Goal: Transaction & Acquisition: Subscribe to service/newsletter

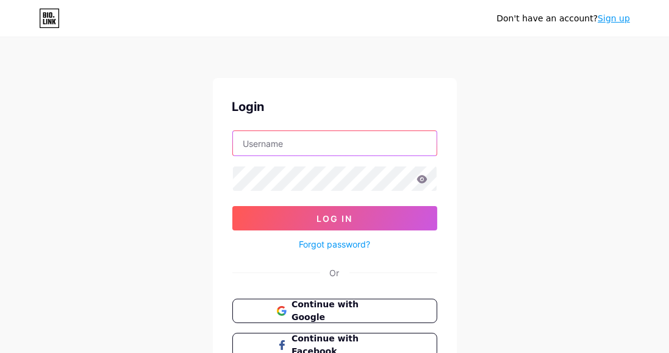
click at [306, 140] on input "text" at bounding box center [335, 143] width 204 height 24
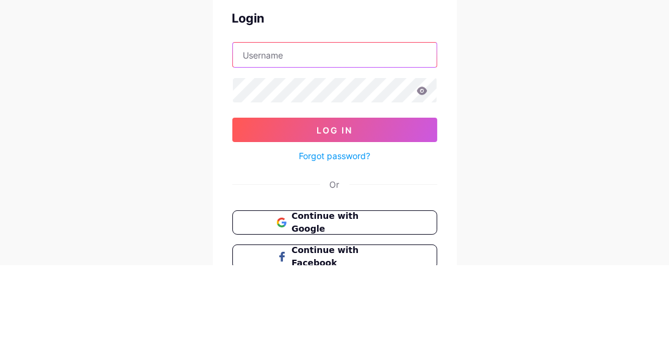
type input "[EMAIL_ADDRESS][DOMAIN_NAME]"
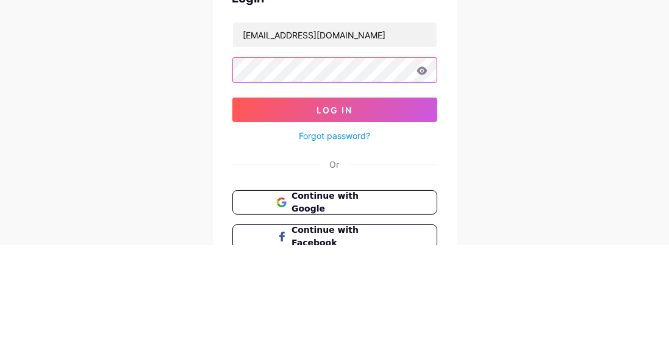
click at [233, 206] on button "Log In" at bounding box center [335, 218] width 205 height 24
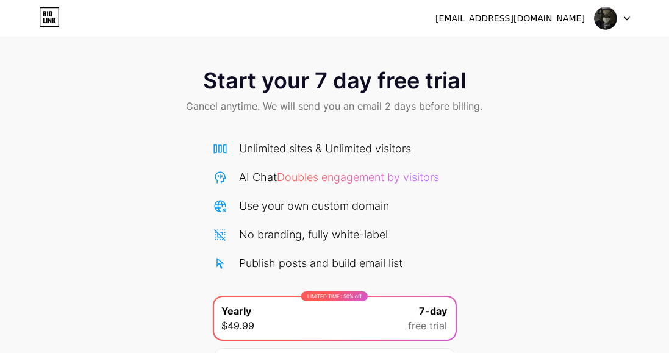
click at [626, 23] on div at bounding box center [612, 18] width 35 height 22
click at [569, 142] on div "Start your 7 day free trial Cancel anytime. We will send you an email 2 days be…" at bounding box center [334, 249] width 669 height 386
click at [48, 21] on icon at bounding box center [49, 17] width 21 height 20
click at [49, 20] on icon at bounding box center [49, 20] width 3 height 5
click at [54, 20] on icon at bounding box center [54, 20] width 4 height 5
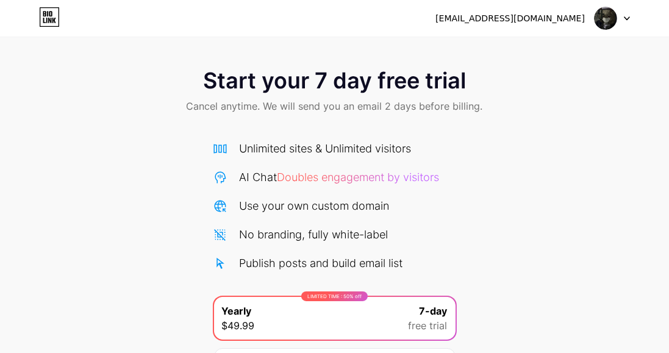
scroll to position [98, 0]
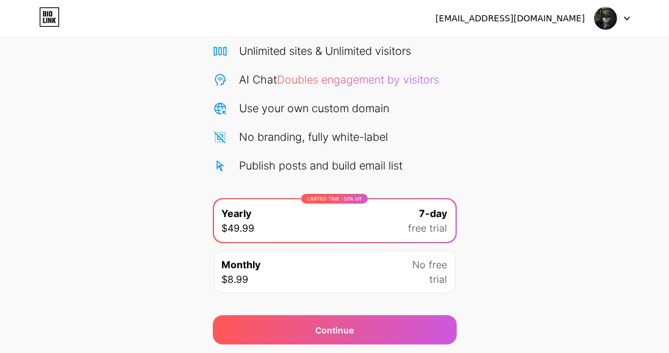
click at [416, 286] on div "Monthly $8.99 No free trial" at bounding box center [335, 272] width 242 height 43
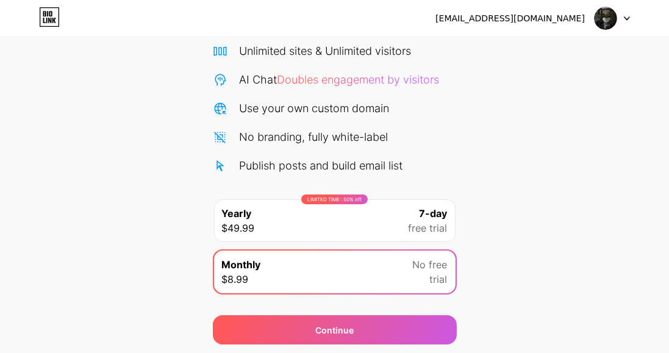
click at [416, 337] on div "Continue" at bounding box center [335, 330] width 244 height 29
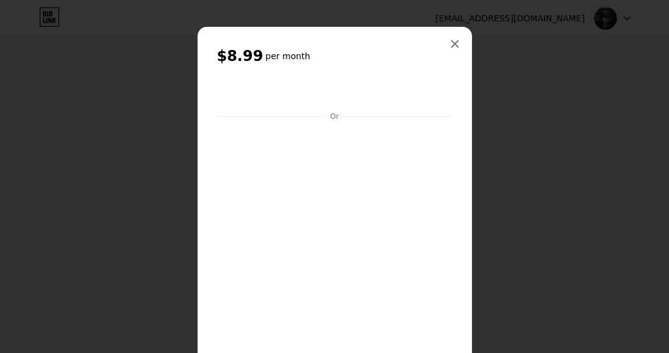
click at [460, 50] on div at bounding box center [455, 44] width 22 height 22
